Goal: Check status: Check status

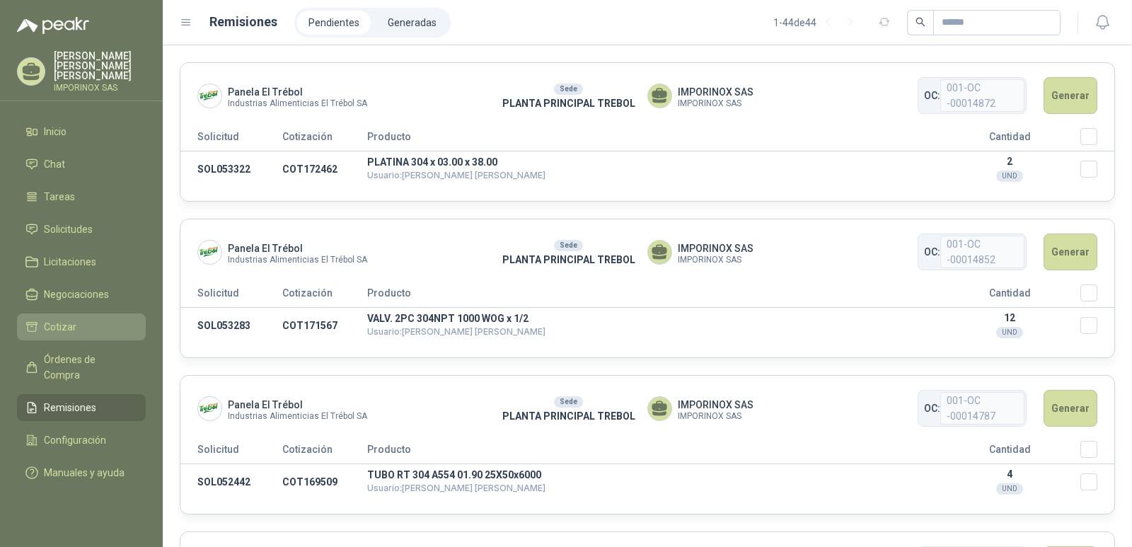
click at [69, 319] on span "Cotizar" at bounding box center [60, 327] width 33 height 16
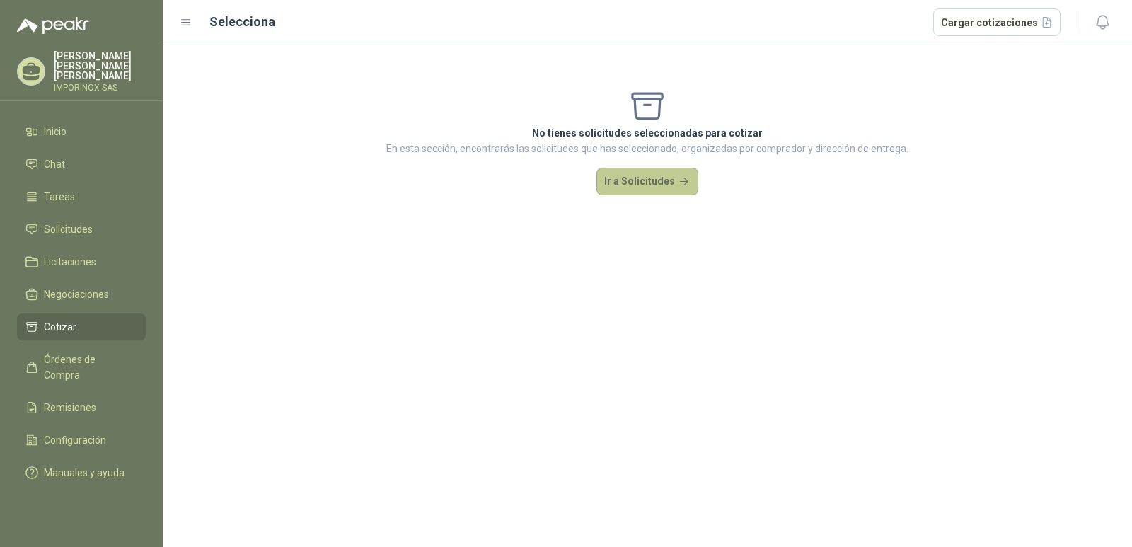
click at [655, 183] on button "Ir a Solicitudes" at bounding box center [648, 182] width 102 height 28
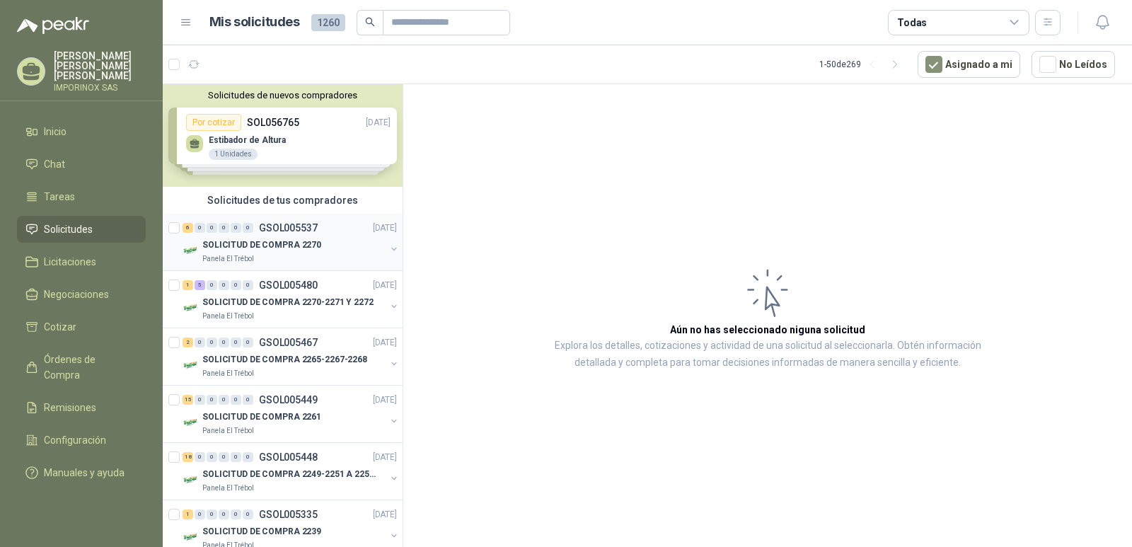
click at [240, 234] on div "6 0 0 0 0 0 GSOL005537 [DATE]" at bounding box center [291, 227] width 217 height 17
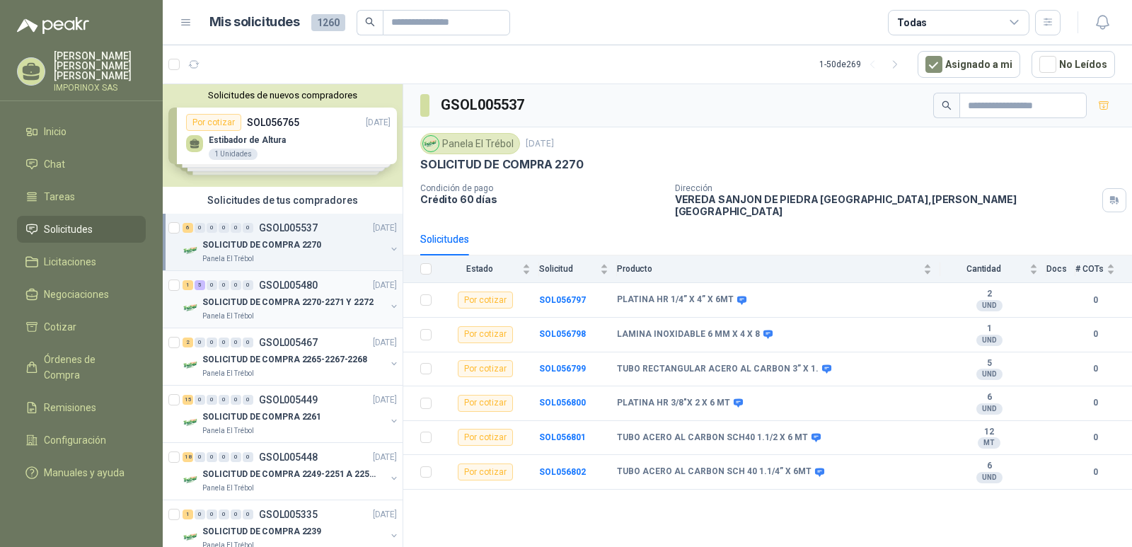
click at [271, 305] on p "SOLICITUD DE COMPRA 2270-2271 Y 2272" at bounding box center [287, 302] width 171 height 13
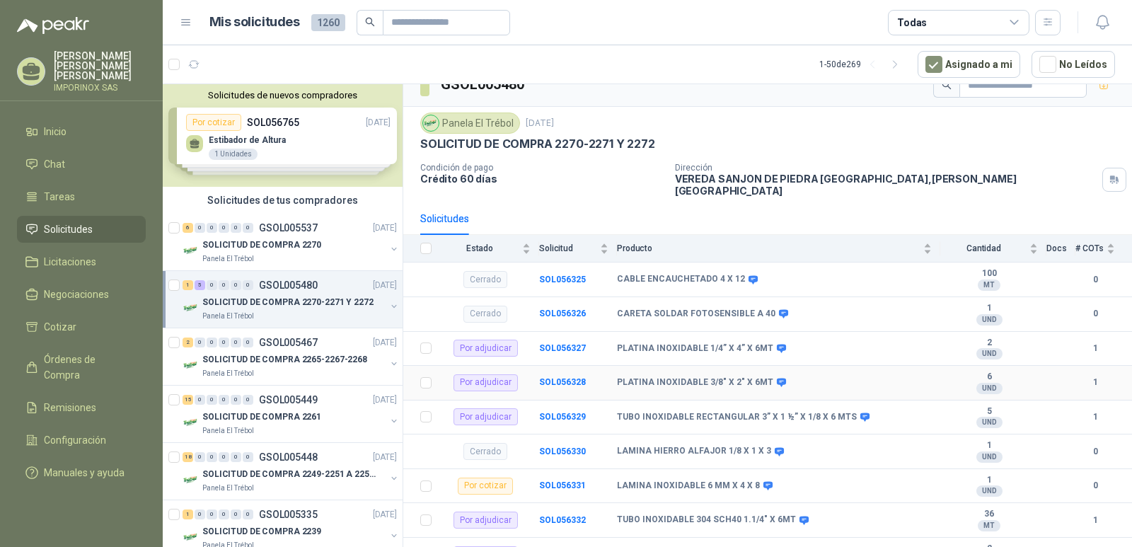
scroll to position [31, 0]
